Goal: Communication & Community: Answer question/provide support

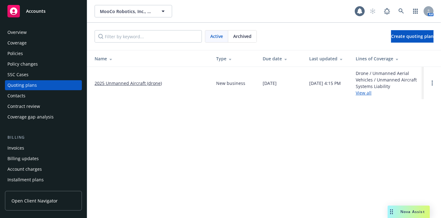
click at [409, 208] on div "Nova Assist" at bounding box center [409, 211] width 42 height 12
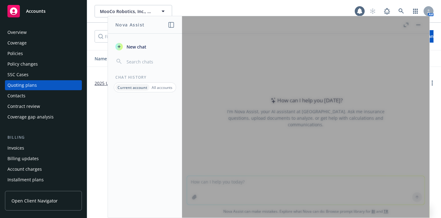
click at [159, 85] on p "All accounts" at bounding box center [162, 87] width 21 height 5
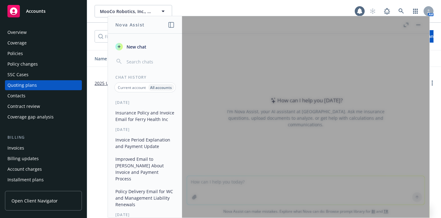
click at [139, 44] on span "New chat" at bounding box center [135, 46] width 21 height 7
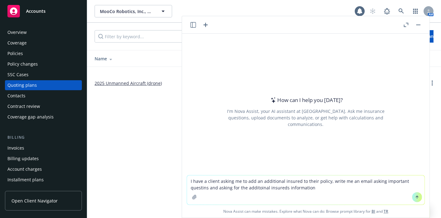
type textarea "I have a client asking me to add an additional insured to their policy, write m…"
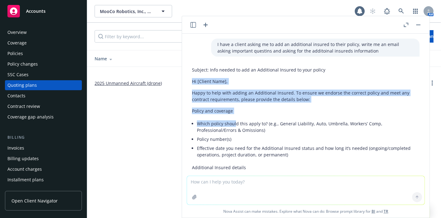
drag, startPoint x: 191, startPoint y: 80, endPoint x: 236, endPoint y: 119, distance: 58.7
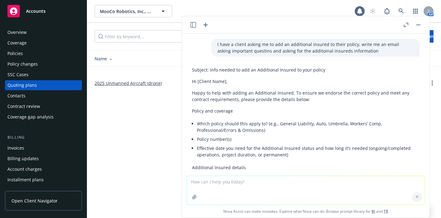
drag, startPoint x: 236, startPoint y: 119, endPoint x: 259, endPoint y: 123, distance: 23.9
click at [259, 123] on li "Which policy should this apply to? (e.g., General Liability, Auto, Umbrella, Wo…" at bounding box center [308, 127] width 223 height 16
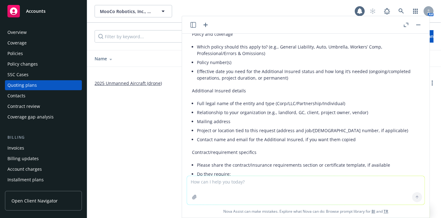
scroll to position [90, 0]
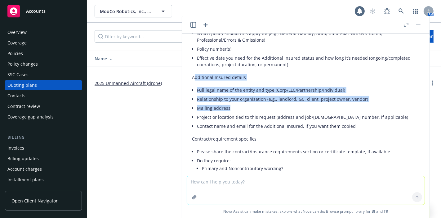
drag, startPoint x: 194, startPoint y: 76, endPoint x: 241, endPoint y: 105, distance: 55.7
click at [241, 105] on div "Subject: Info needed to add an Additional Insured to your policy Hi [Client Nam…" at bounding box center [306, 165] width 228 height 382
click at [241, 105] on li "Mailing address" at bounding box center [308, 107] width 223 height 9
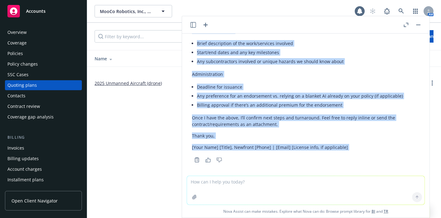
scroll to position [296, 0]
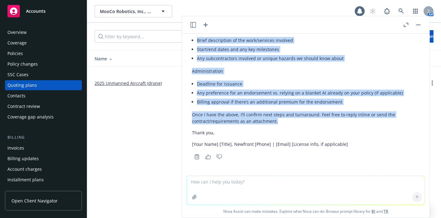
drag, startPoint x: 192, startPoint y: 77, endPoint x: 284, endPoint y: 121, distance: 101.9
copy div "Additional Insured details Full legal name of the entity and type (Corp/LLC/Par…"
